Goal: Find specific page/section: Find specific page/section

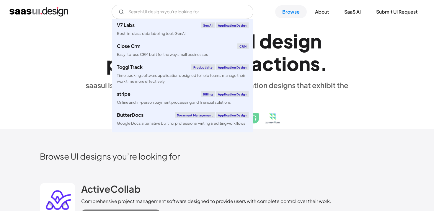
scroll to position [603, 0]
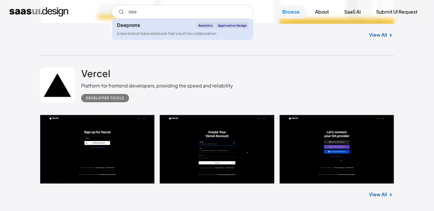
click at [130, 27] on div "Deepnote" at bounding box center [128, 25] width 23 height 5
type input "dee"
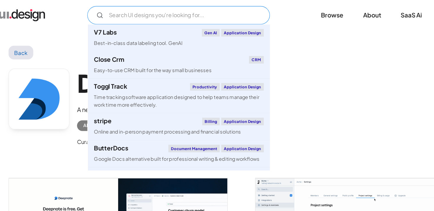
click at [167, 15] on input "Email Form" at bounding box center [172, 12] width 142 height 14
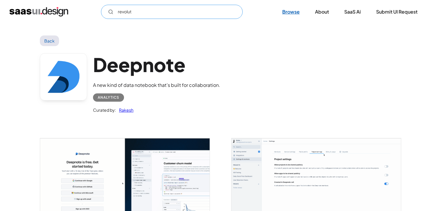
type input "revolut"
